Goal: Navigation & Orientation: Find specific page/section

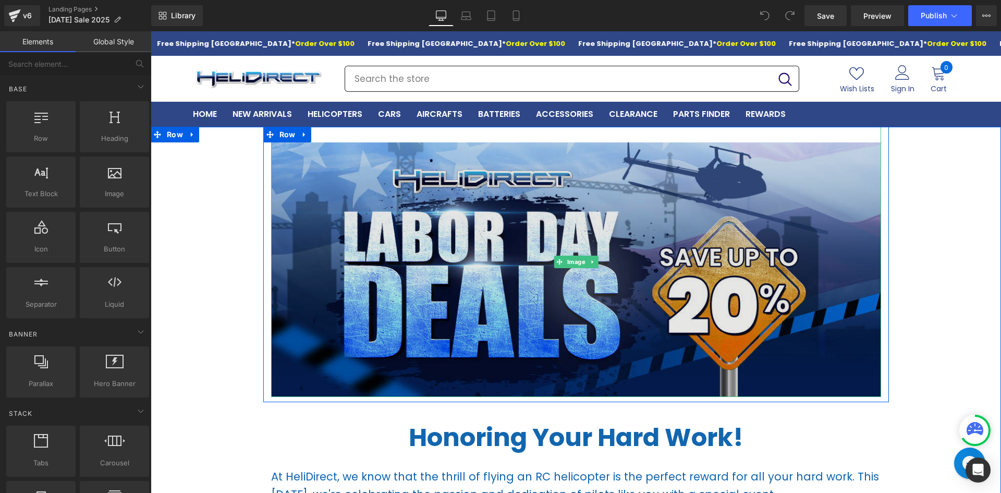
click at [626, 312] on img at bounding box center [576, 262] width 610 height 270
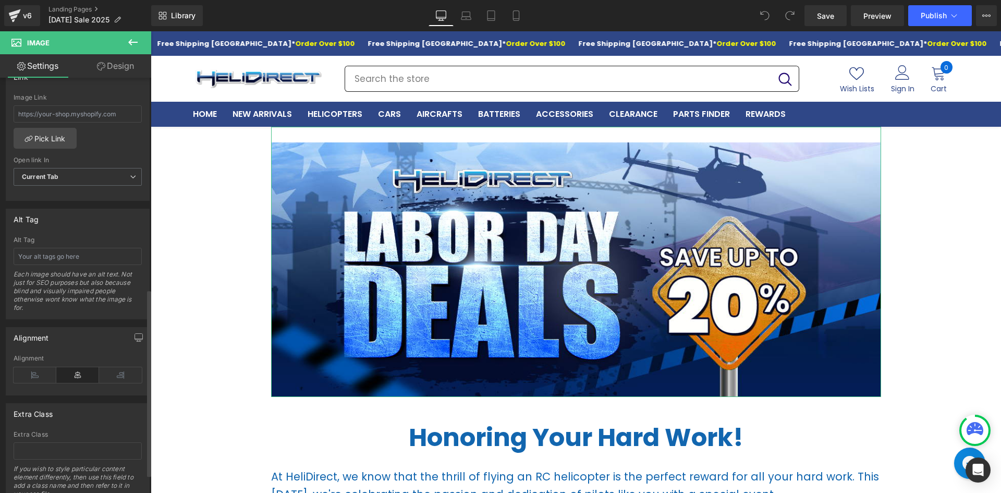
scroll to position [511, 0]
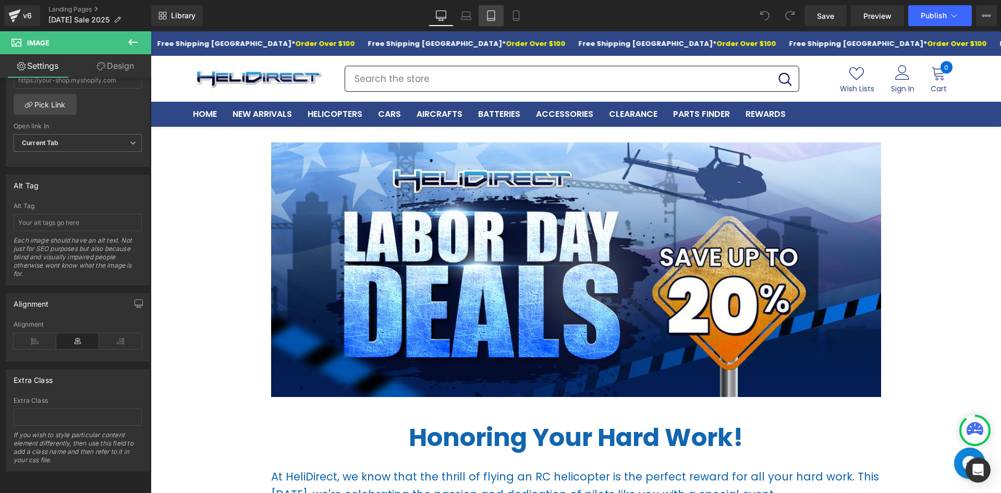
click at [491, 17] on icon at bounding box center [491, 15] width 10 height 10
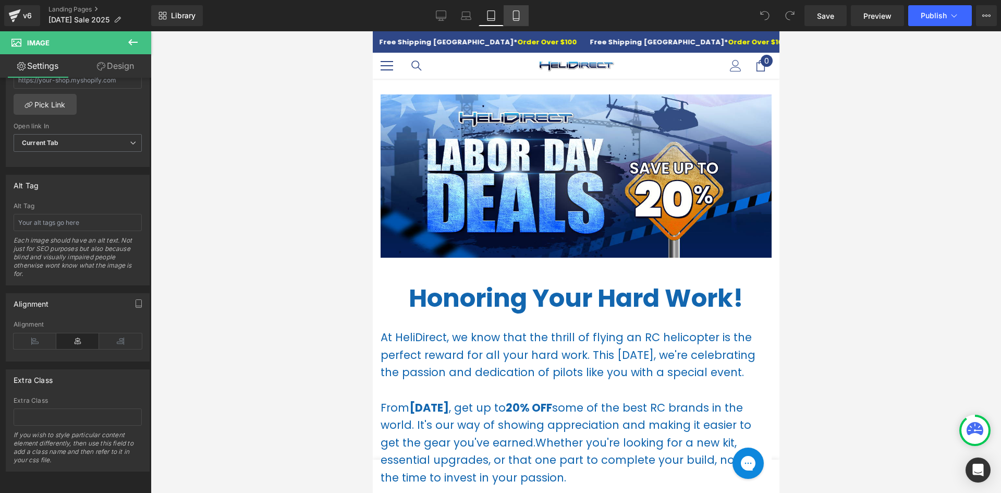
click at [516, 16] on icon at bounding box center [516, 15] width 10 height 10
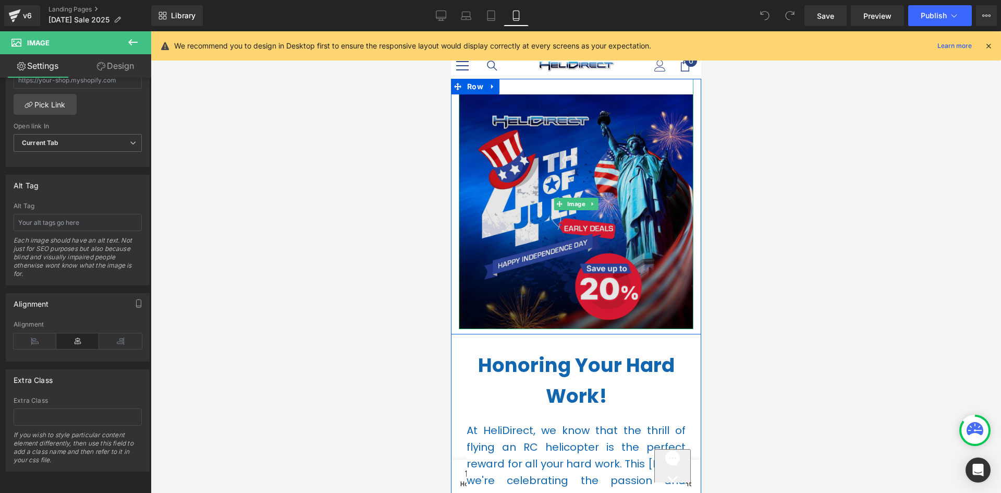
click at [544, 198] on img at bounding box center [575, 204] width 235 height 250
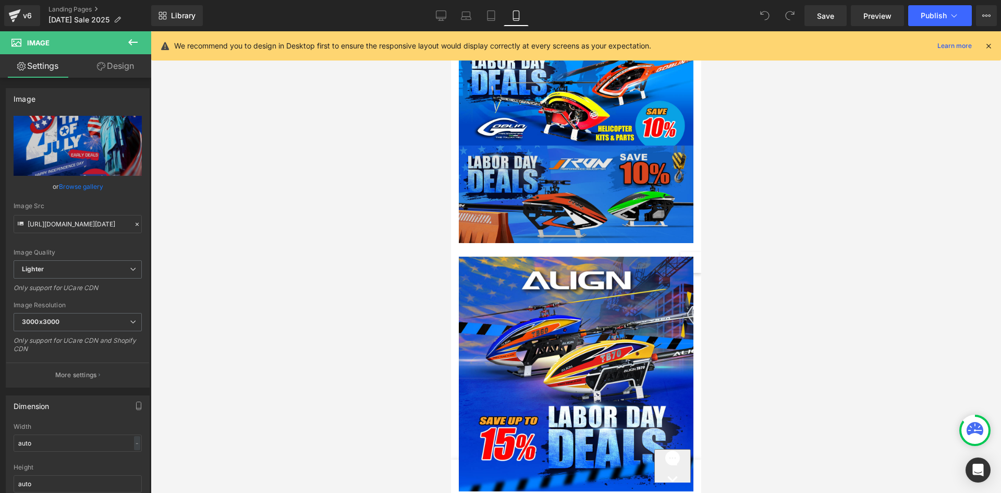
scroll to position [1824, 0]
